Goal: Transaction & Acquisition: Purchase product/service

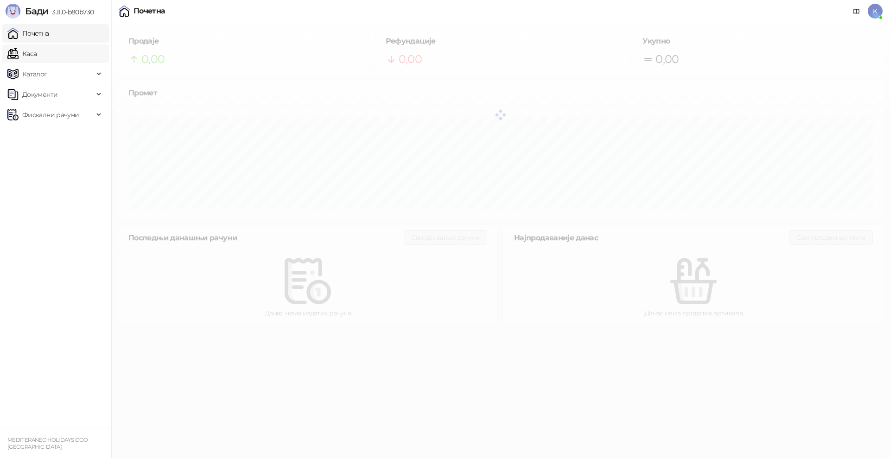
click at [37, 49] on link "Каса" at bounding box center [21, 53] width 29 height 19
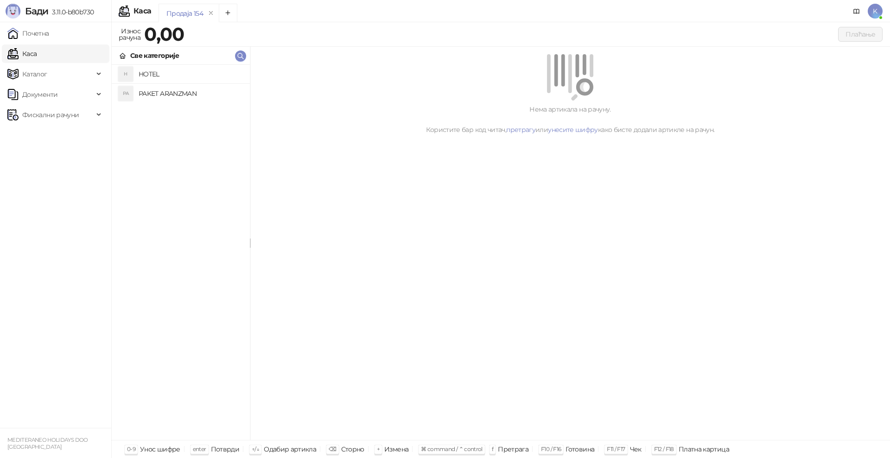
click at [146, 90] on h4 "PAKET ARANZMAN" at bounding box center [191, 93] width 104 height 15
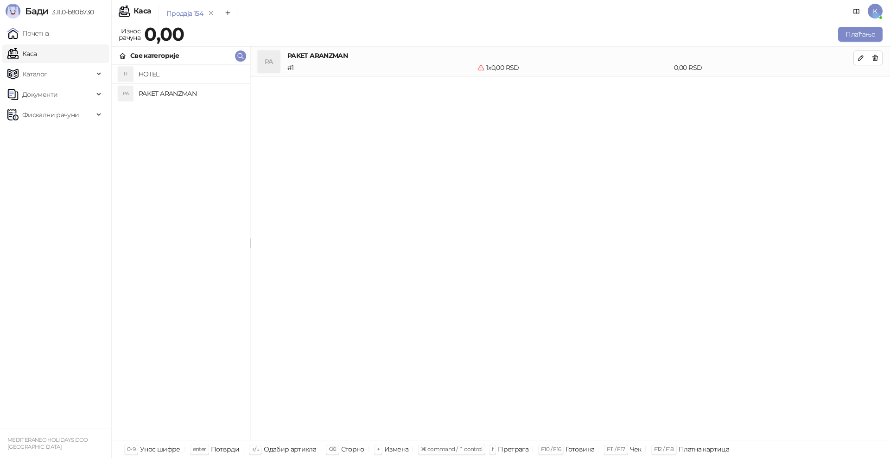
click at [173, 94] on h4 "PAKET ARANZMAN" at bounding box center [191, 93] width 104 height 15
click at [842, 34] on button "Плаћање" at bounding box center [860, 34] width 44 height 15
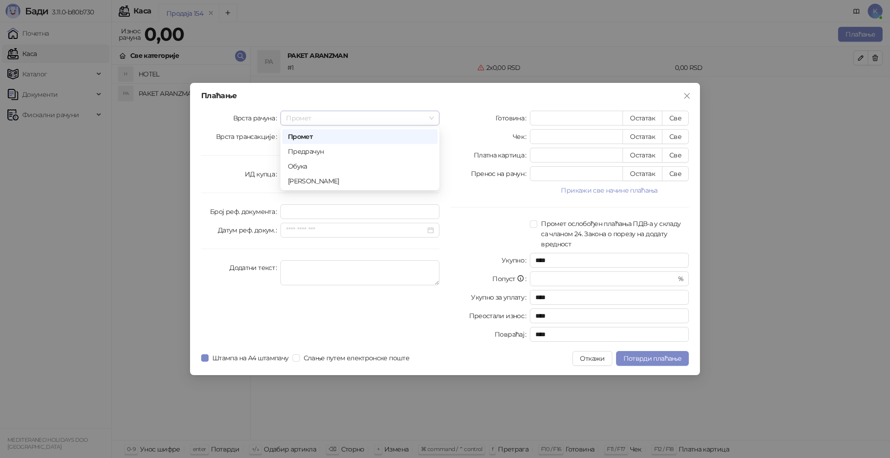
click at [314, 118] on span "Промет" at bounding box center [360, 118] width 148 height 14
click at [315, 178] on div "[PERSON_NAME]" at bounding box center [360, 181] width 144 height 10
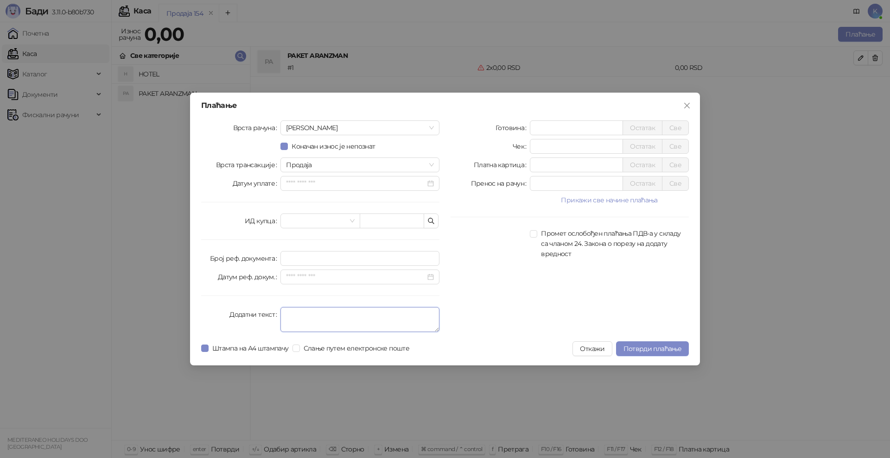
click at [288, 315] on textarea "Додатни текст" at bounding box center [359, 319] width 159 height 25
type textarea "*********"
drag, startPoint x: 550, startPoint y: 145, endPoint x: 465, endPoint y: 145, distance: 84.8
click at [465, 145] on div "Чек * Остатак Све" at bounding box center [570, 146] width 238 height 15
type input "*****"
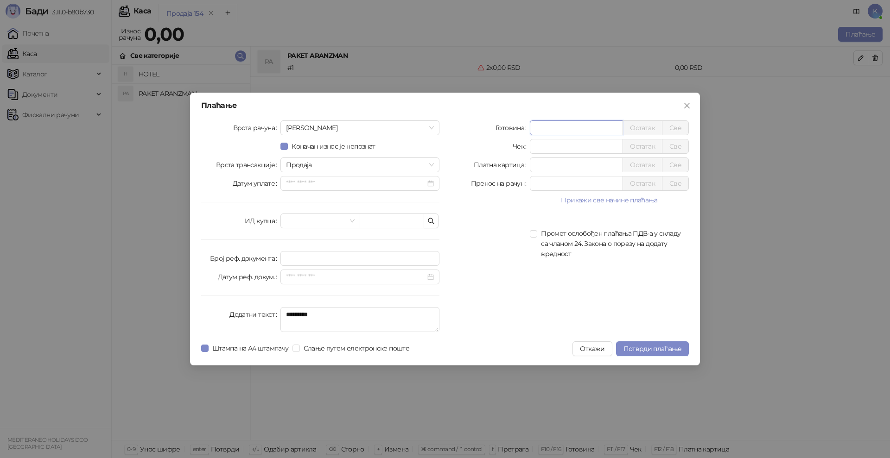
drag, startPoint x: 551, startPoint y: 127, endPoint x: 496, endPoint y: 125, distance: 54.7
click at [496, 125] on div "Готовина * Остатак Све" at bounding box center [570, 128] width 238 height 15
type input "*****"
click at [651, 348] on span "Потврди плаћање" at bounding box center [652, 349] width 58 height 8
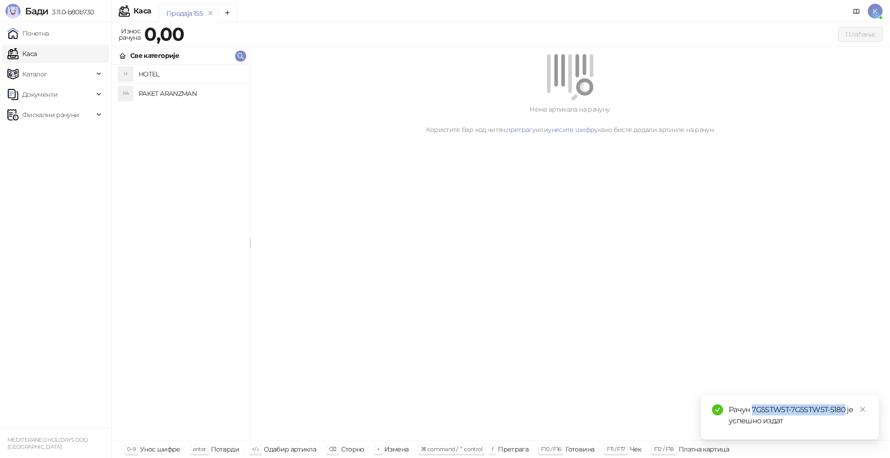
drag, startPoint x: 845, startPoint y: 409, endPoint x: 753, endPoint y: 408, distance: 91.8
click at [753, 408] on div "Рачун 7G5STW5T-7G5STW5T-5180 је успешно издат" at bounding box center [798, 416] width 139 height 22
copy div "7G5STW5T-7G5STW5T-5180"
click at [43, 115] on span "Фискални рачуни" at bounding box center [50, 115] width 57 height 19
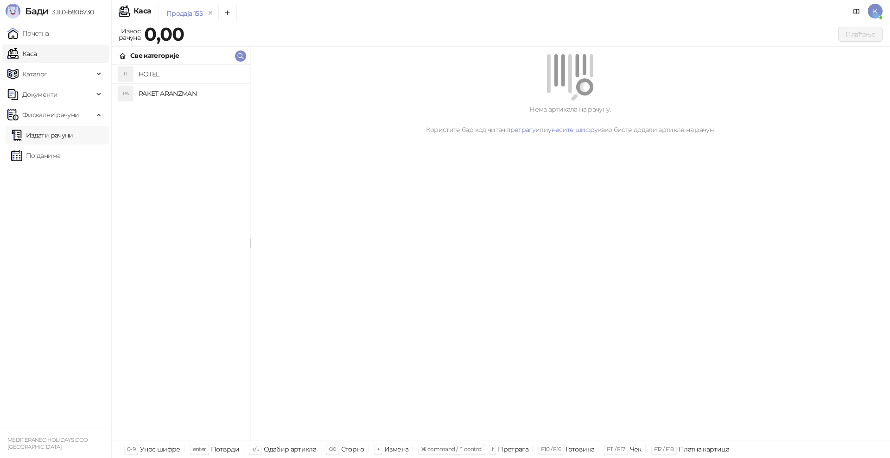
click at [33, 134] on link "Издати рачуни" at bounding box center [42, 135] width 62 height 19
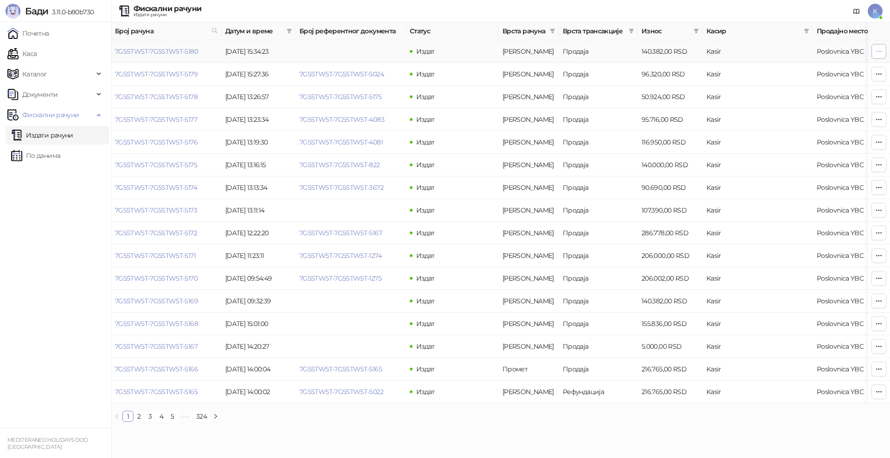
click at [876, 52] on icon "button" at bounding box center [878, 51] width 7 height 7
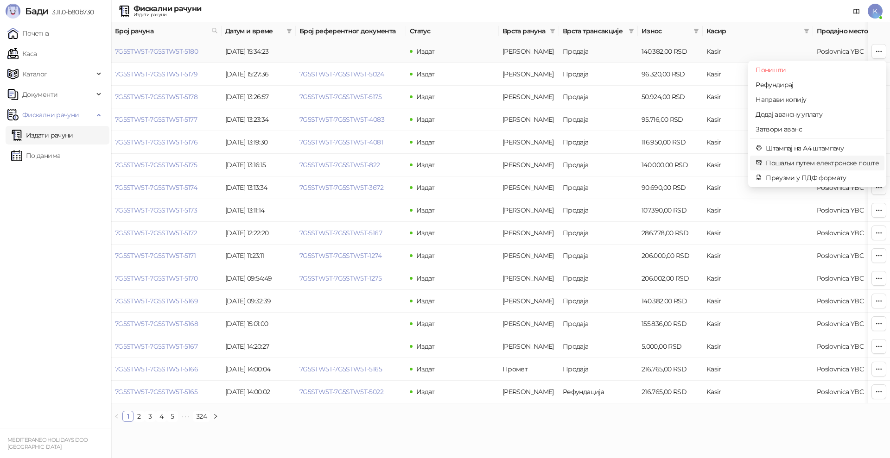
click at [786, 164] on span "Пошаљи путем електронске поште" at bounding box center [822, 163] width 113 height 10
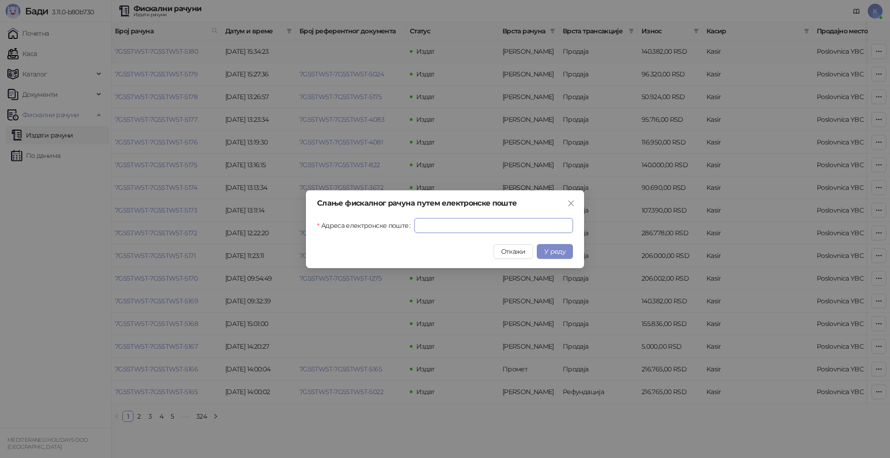
click at [437, 224] on input "Адреса електронске поште" at bounding box center [493, 225] width 159 height 15
paste input "**********"
type input "**********"
click at [560, 248] on span "У реду" at bounding box center [554, 252] width 21 height 8
